Goal: Information Seeking & Learning: Learn about a topic

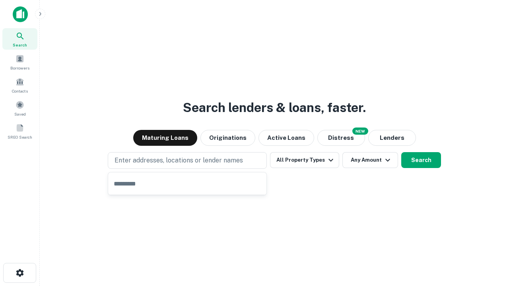
type input "**********"
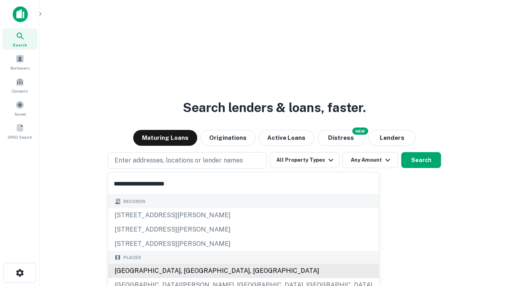
click at [190, 271] on div "[GEOGRAPHIC_DATA], [GEOGRAPHIC_DATA], [GEOGRAPHIC_DATA]" at bounding box center [243, 271] width 271 height 14
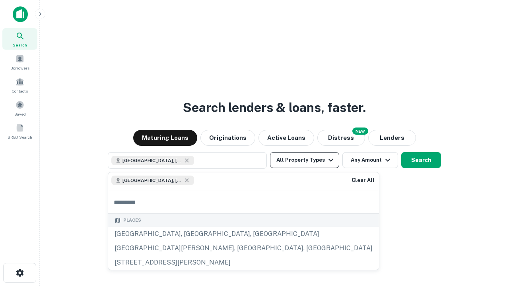
click at [305, 160] on button "All Property Types" at bounding box center [304, 160] width 69 height 16
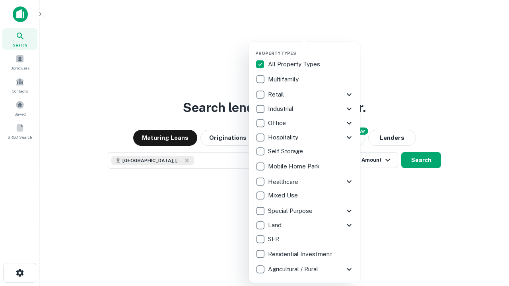
click at [311, 48] on button "button" at bounding box center [310, 48] width 111 height 0
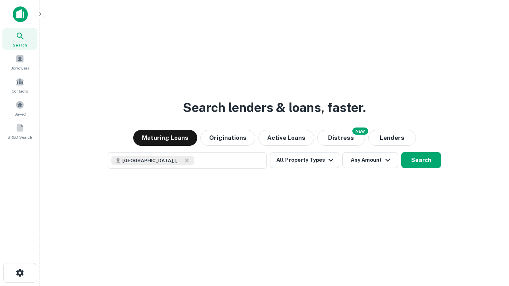
scroll to position [13, 0]
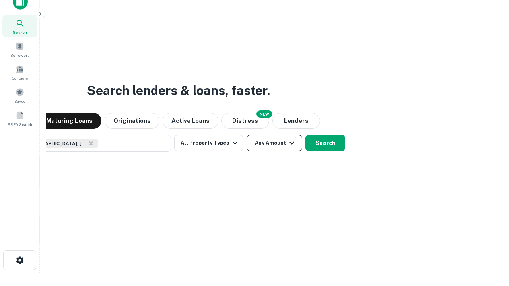
click at [247, 135] on button "Any Amount" at bounding box center [275, 143] width 56 height 16
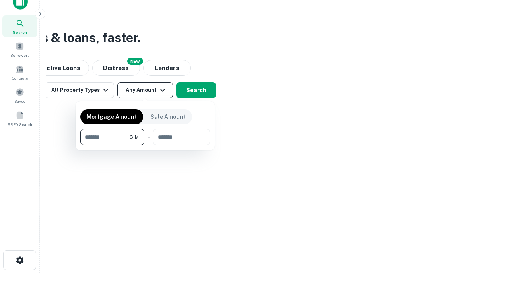
type input "*******"
click at [145, 145] on button "button" at bounding box center [145, 145] width 130 height 0
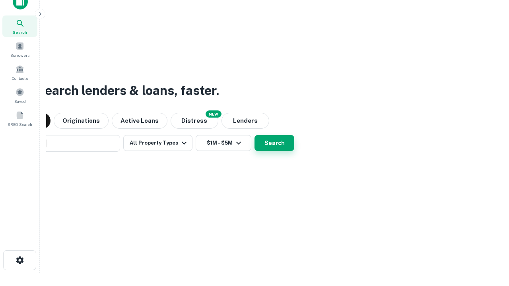
click at [254, 135] on button "Search" at bounding box center [274, 143] width 40 height 16
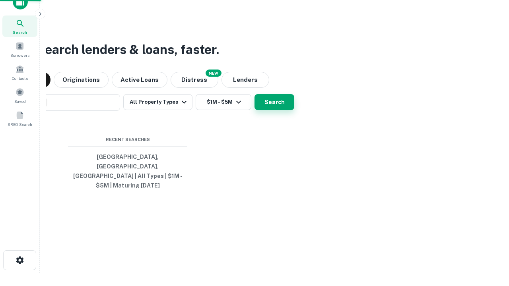
scroll to position [26, 225]
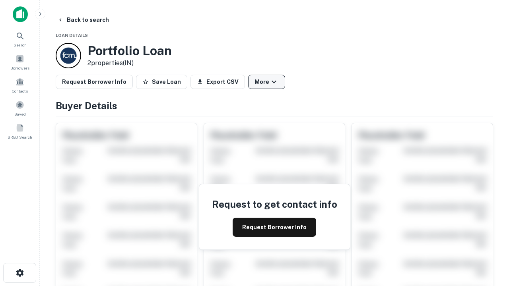
click at [266, 82] on button "More" at bounding box center [266, 82] width 37 height 14
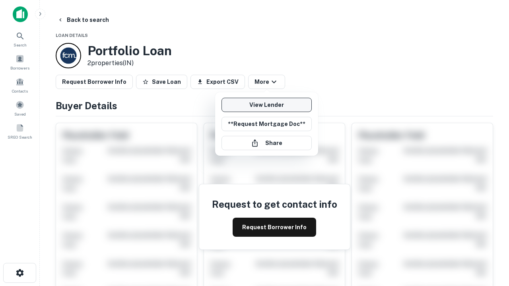
click at [266, 105] on link "View Lender" at bounding box center [266, 105] width 90 height 14
